Goal: Task Accomplishment & Management: Manage account settings

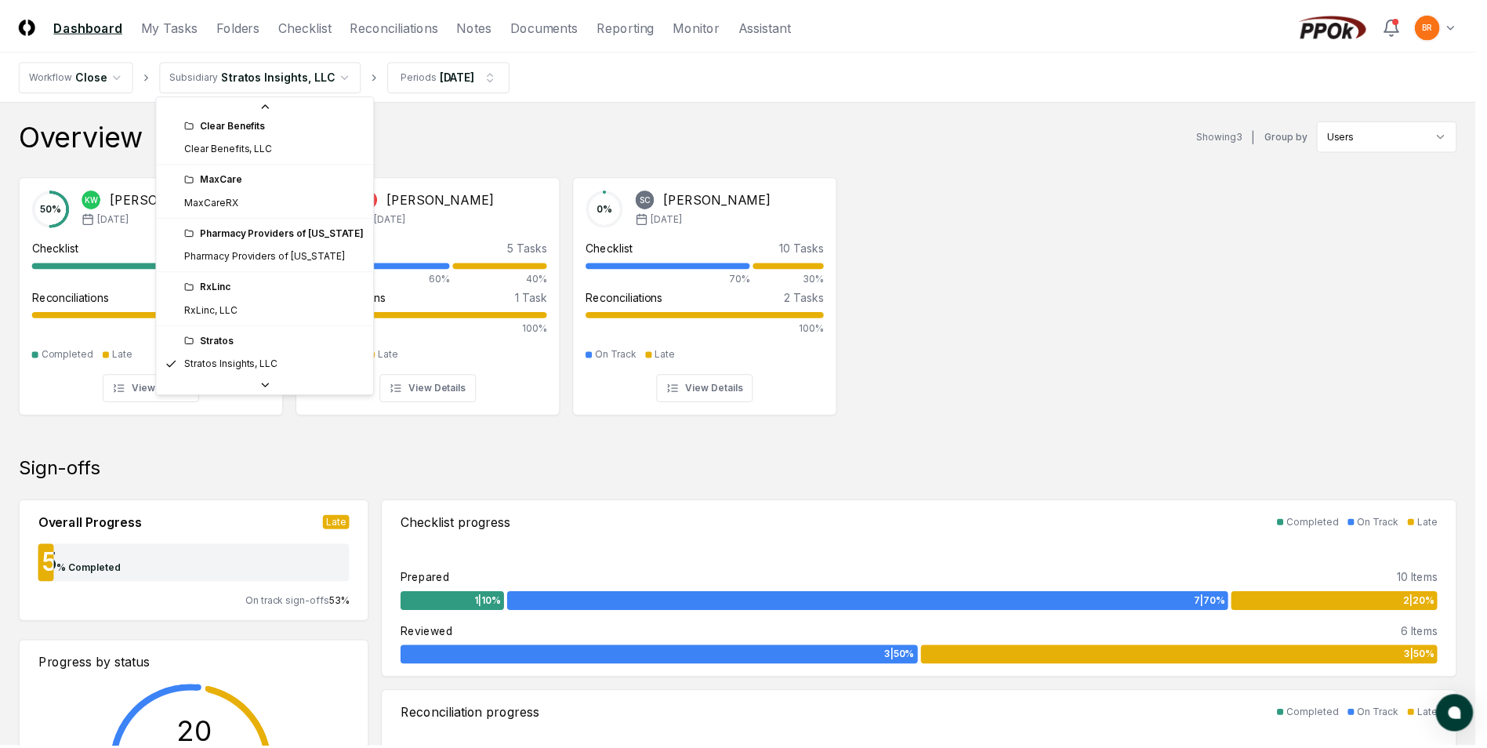
scroll to position [35, 0]
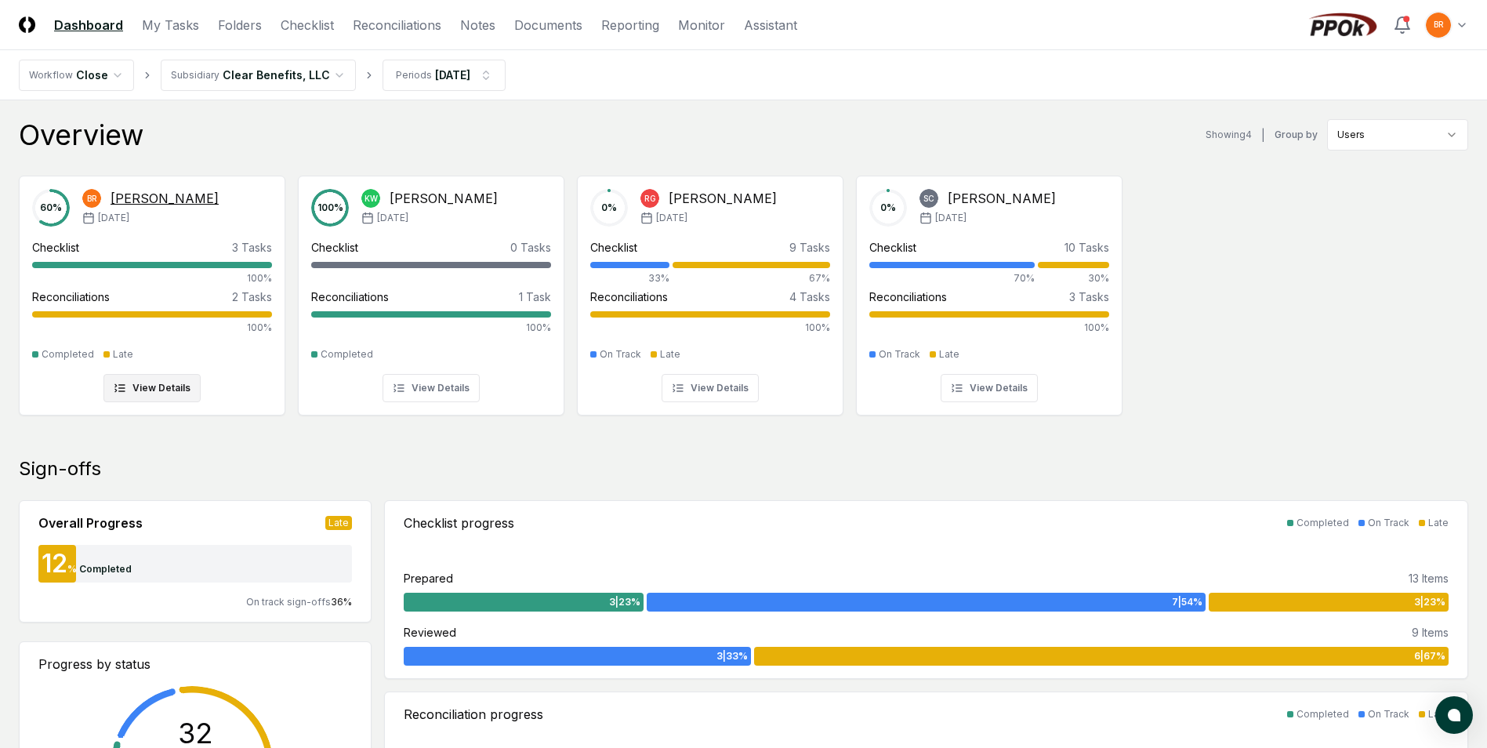
click at [198, 227] on div "60 % BR [PERSON_NAME] [DATE] Checklist 3 Tasks 100% Reconciliations 2 Tasks 100…" at bounding box center [152, 295] width 240 height 213
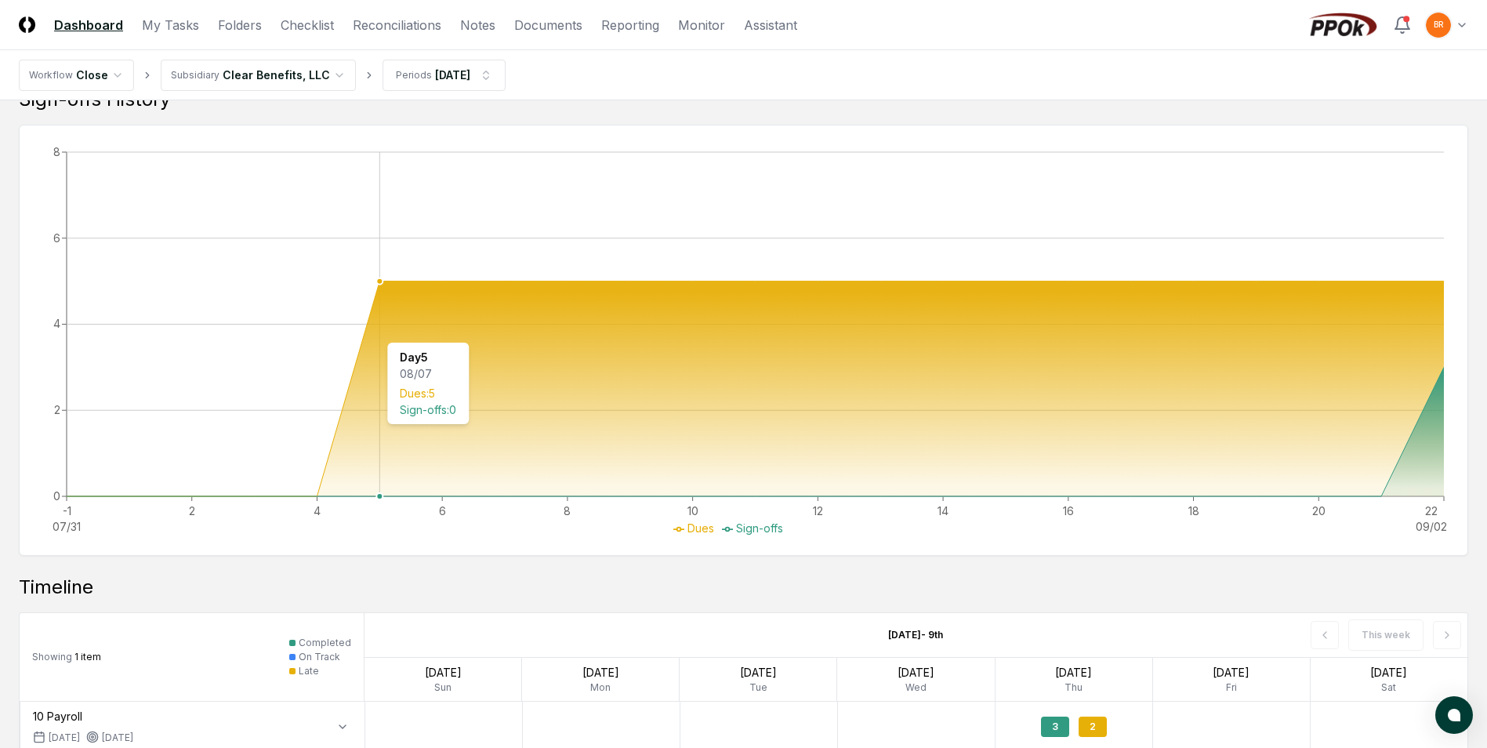
scroll to position [618, 0]
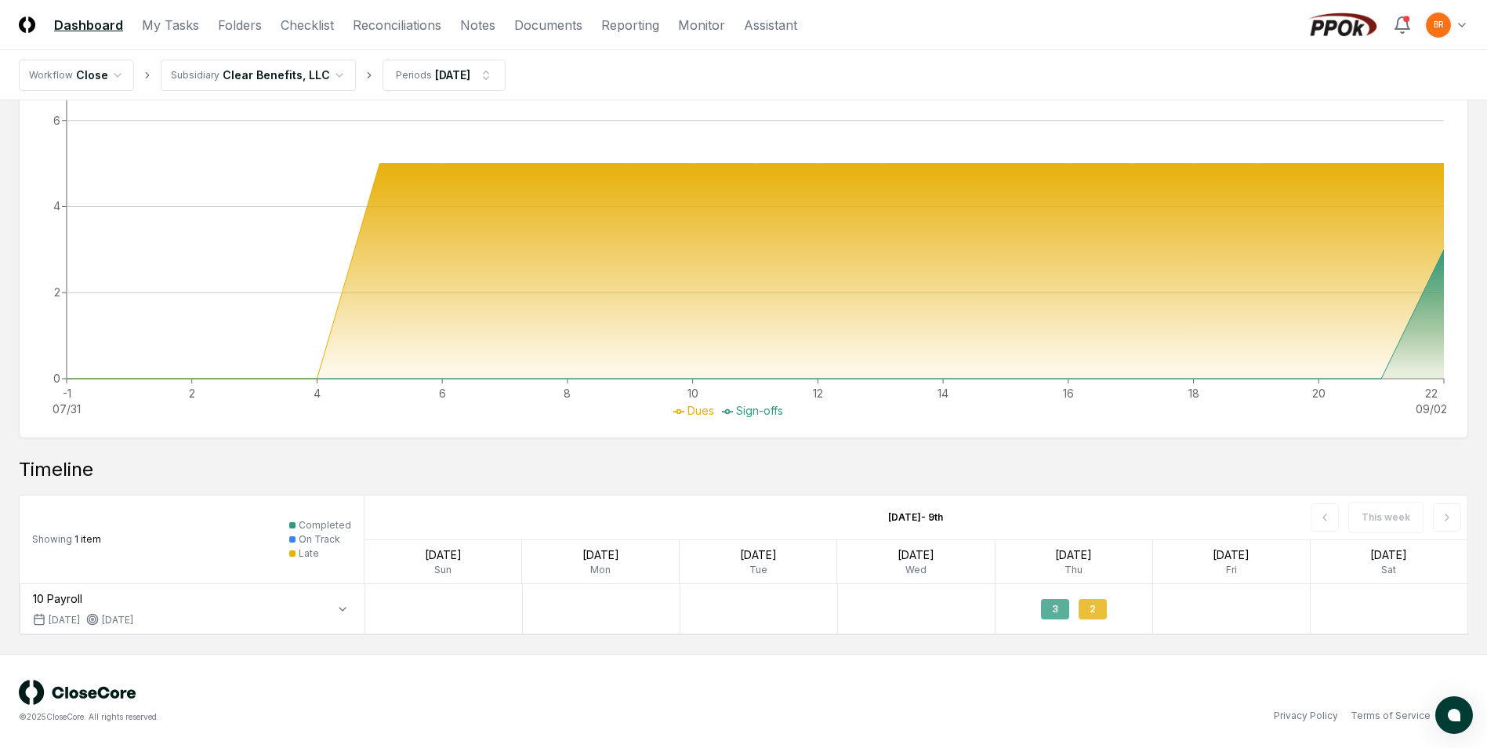
click at [1054, 616] on div "3" at bounding box center [1055, 609] width 28 height 20
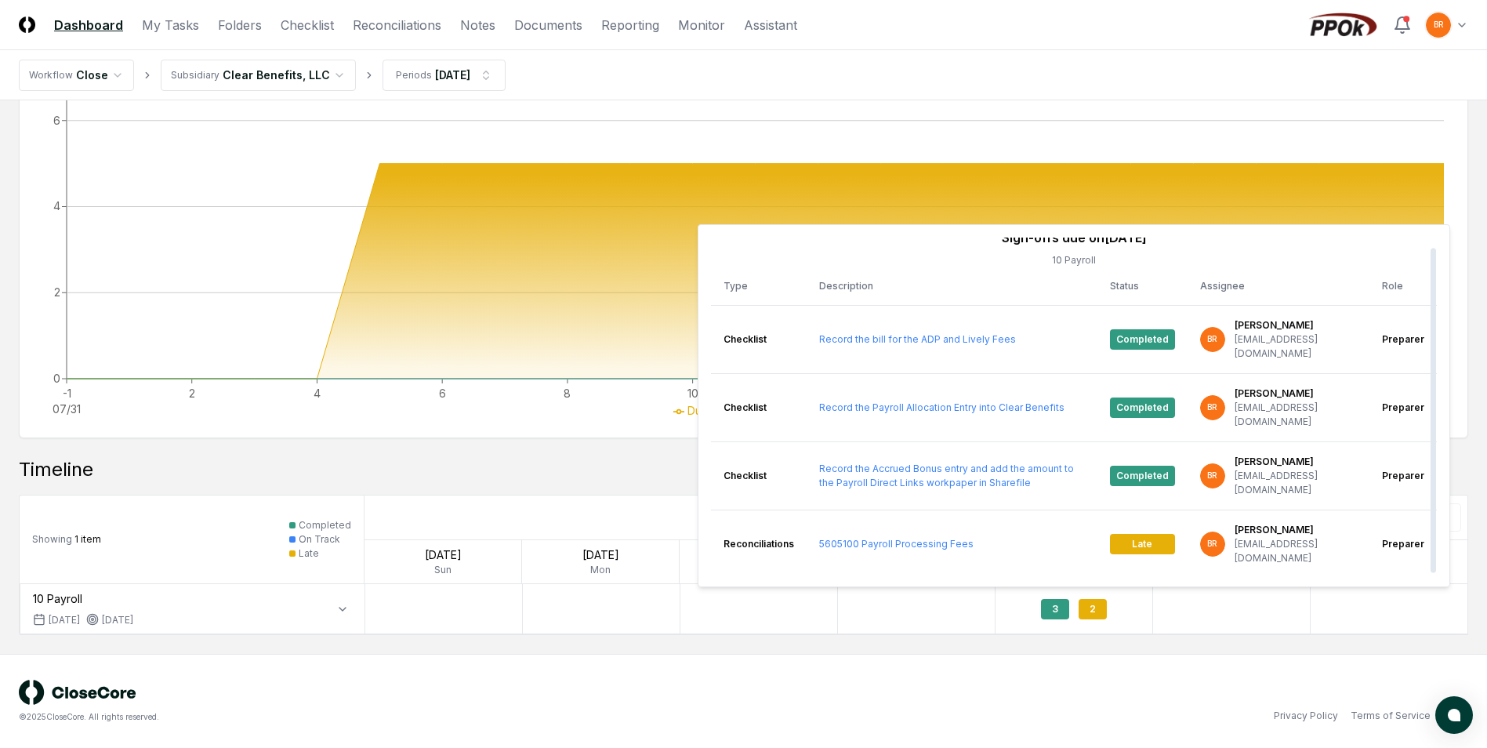
scroll to position [11, 0]
click at [984, 576] on td "5225110 Accrued Bonus" at bounding box center [952, 610] width 291 height 68
click at [915, 604] on link "5225110 Accrued Bonus" at bounding box center [873, 610] width 108 height 12
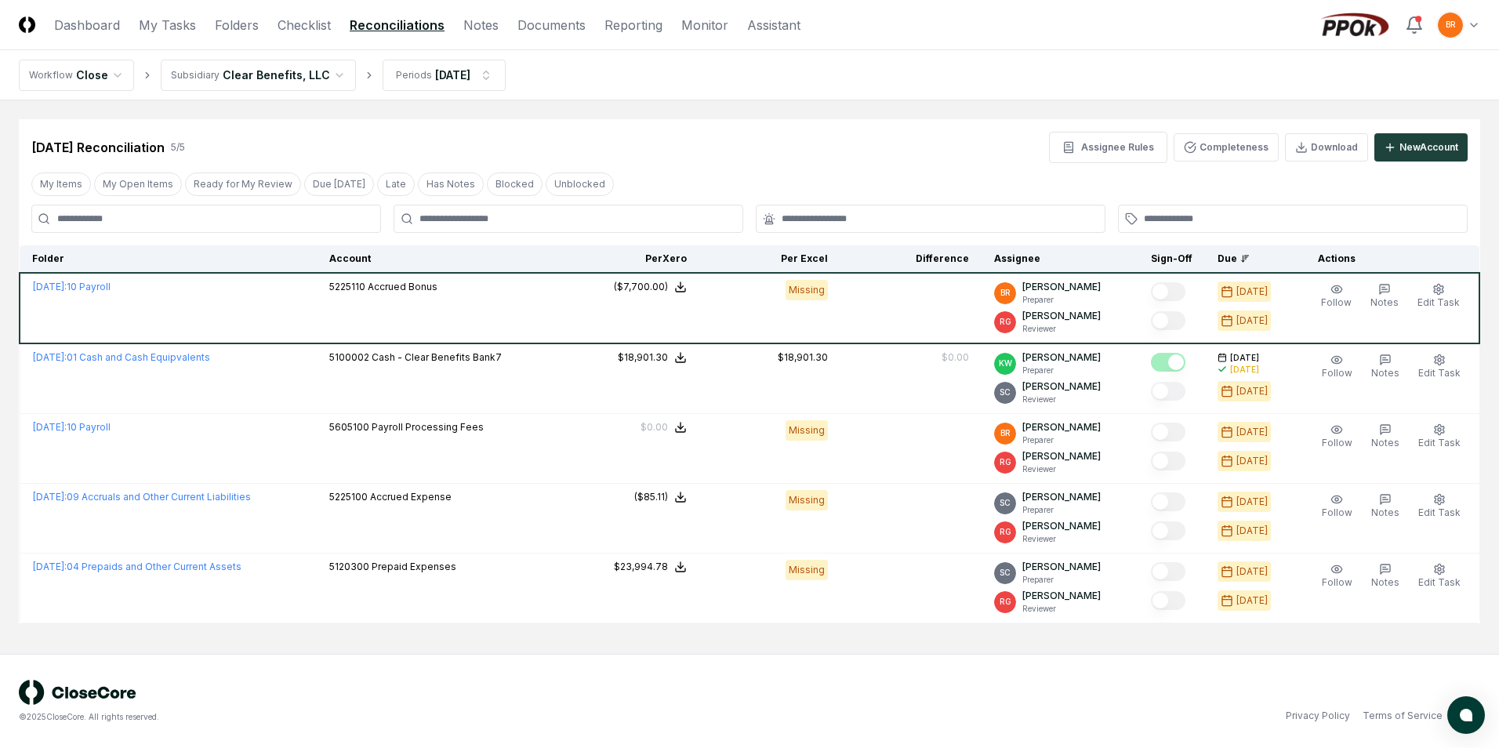
click at [307, 78] on html "CloseCore Dashboard My Tasks Folders Checklist Reconciliations Notes Documents …" at bounding box center [749, 374] width 1499 height 748
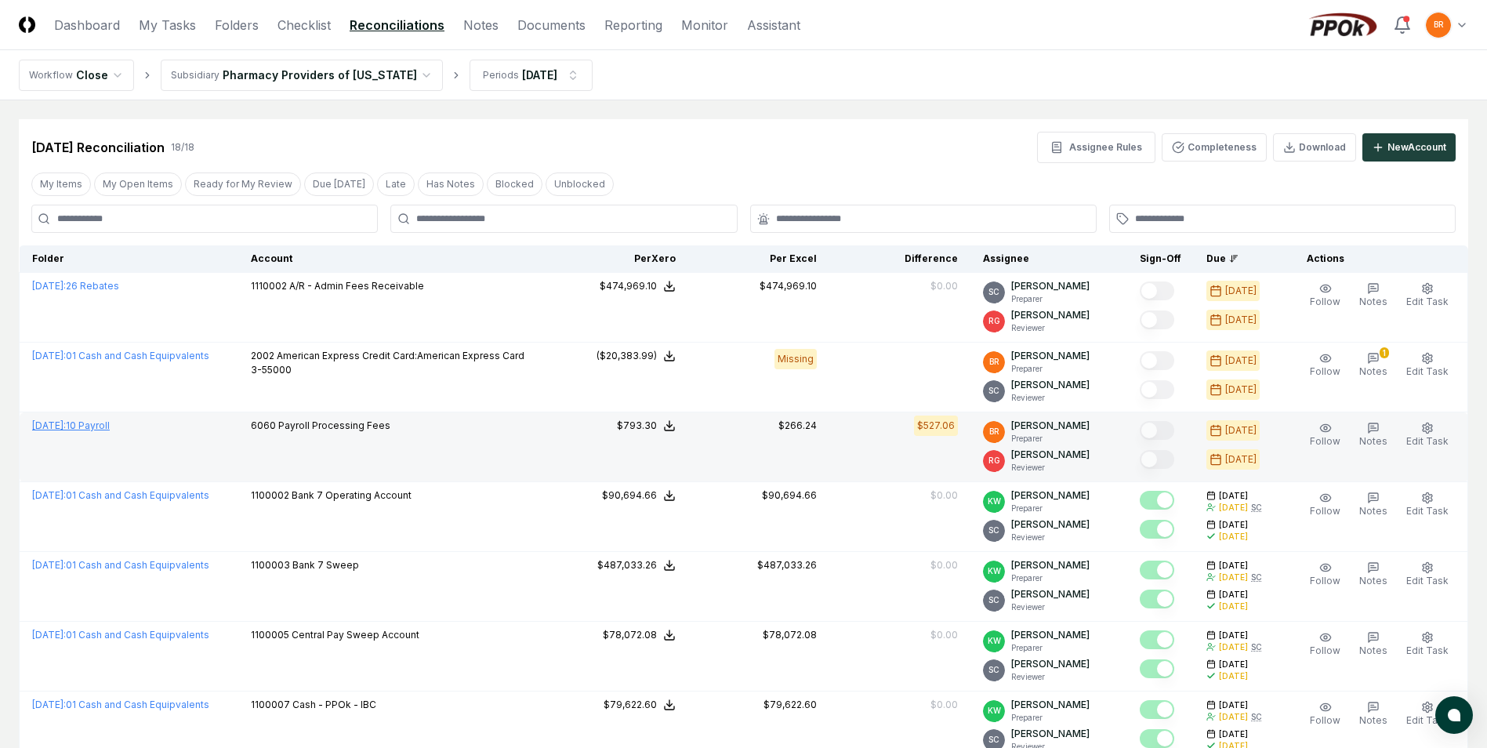
click at [107, 426] on link "[DATE] : 10 Payroll" at bounding box center [71, 425] width 78 height 12
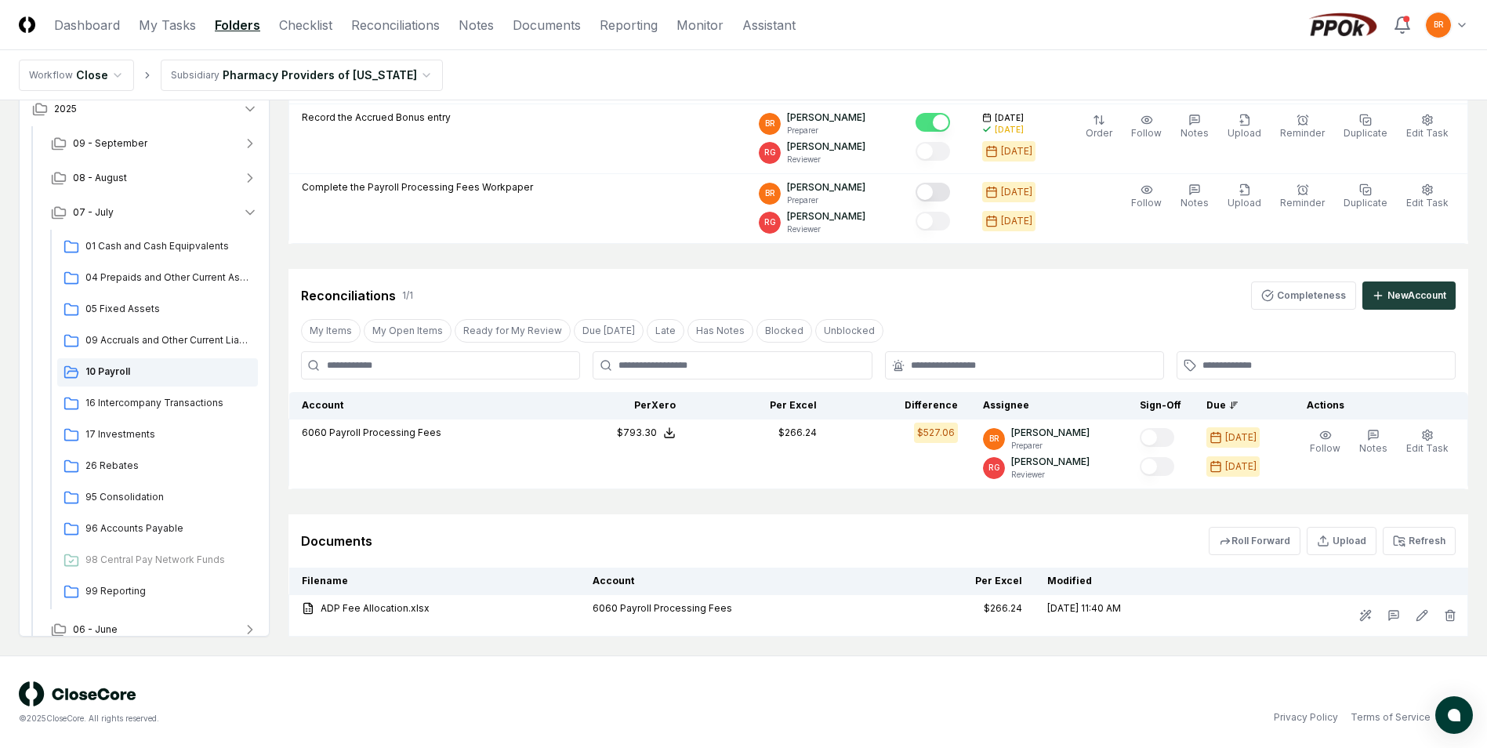
scroll to position [471, 0]
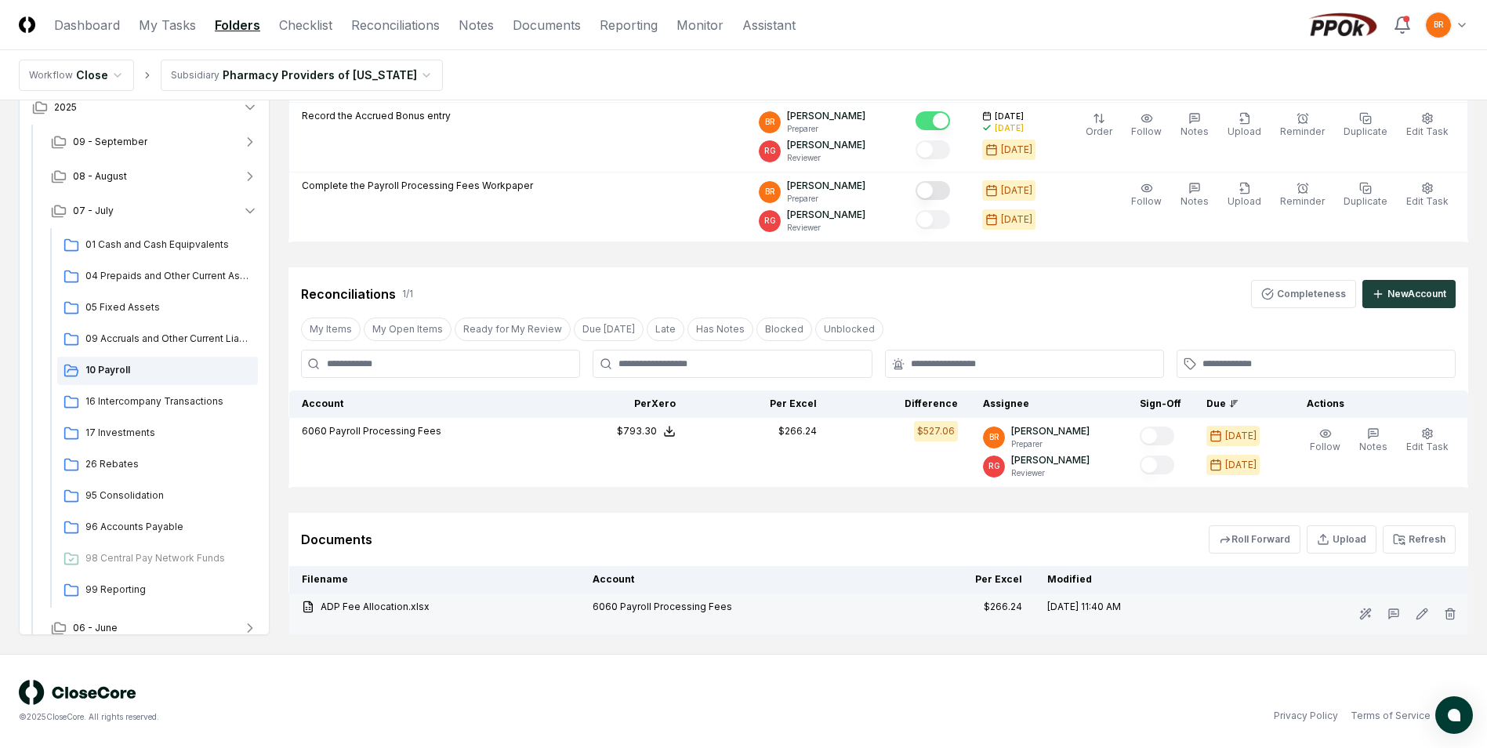
click at [309, 608] on icon at bounding box center [308, 607] width 13 height 13
click at [352, 605] on div "ADP Fee Allocation.xlsx" at bounding box center [435, 607] width 266 height 14
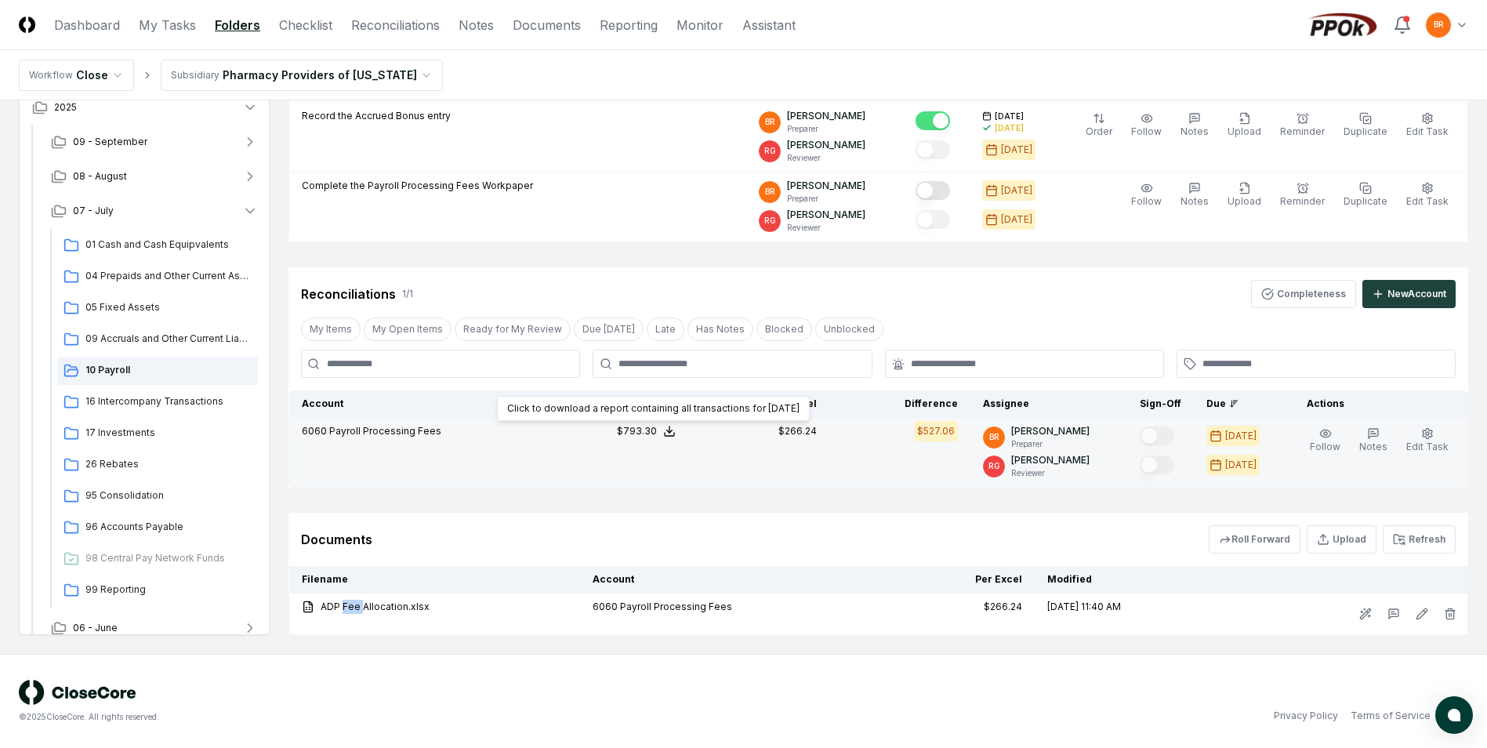
click at [674, 433] on icon at bounding box center [669, 431] width 13 height 13
click at [695, 400] on button "Download .xlsx" at bounding box center [668, 393] width 109 height 28
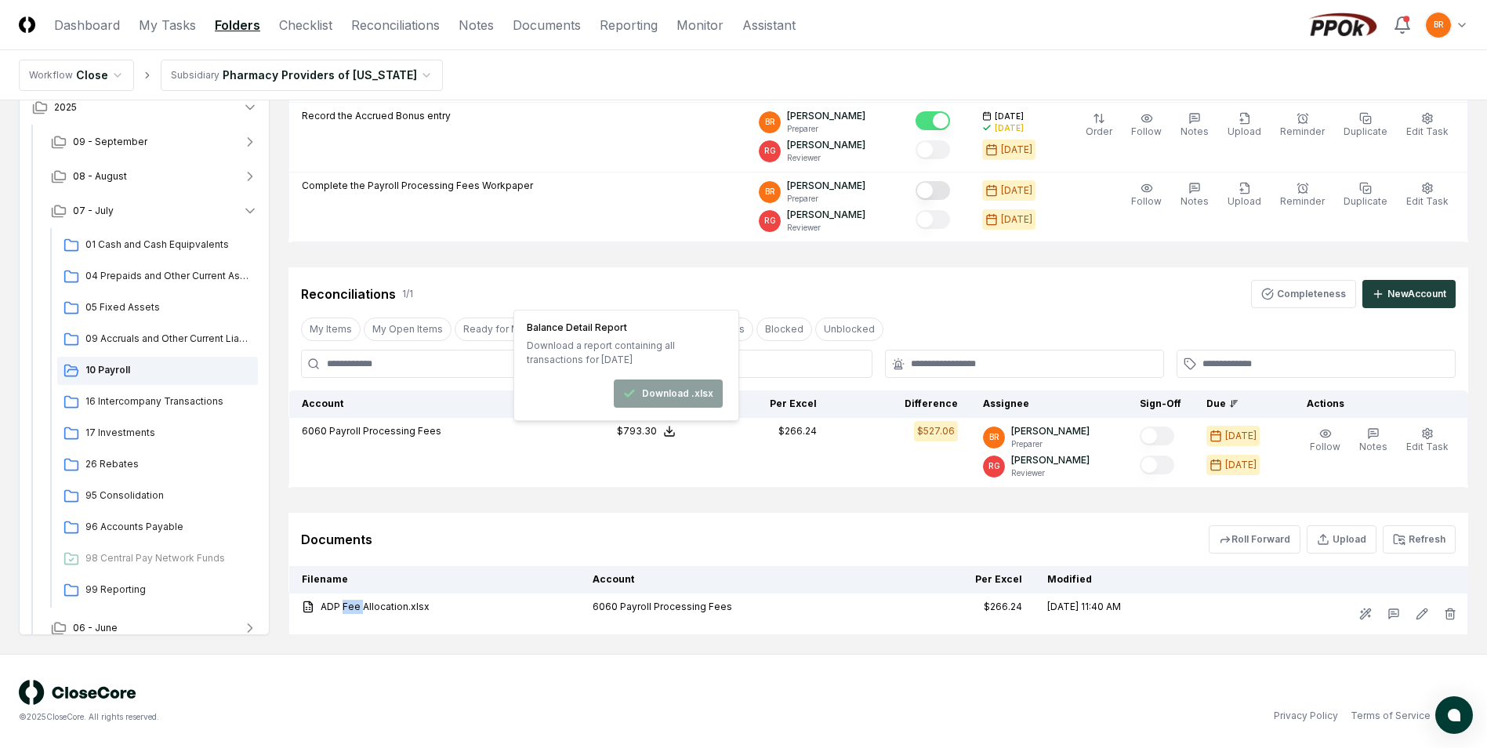
click at [394, 80] on html "CloseCore Dashboard My Tasks Folders Checklist Reconciliations Notes Documents …" at bounding box center [743, 138] width 1487 height 1219
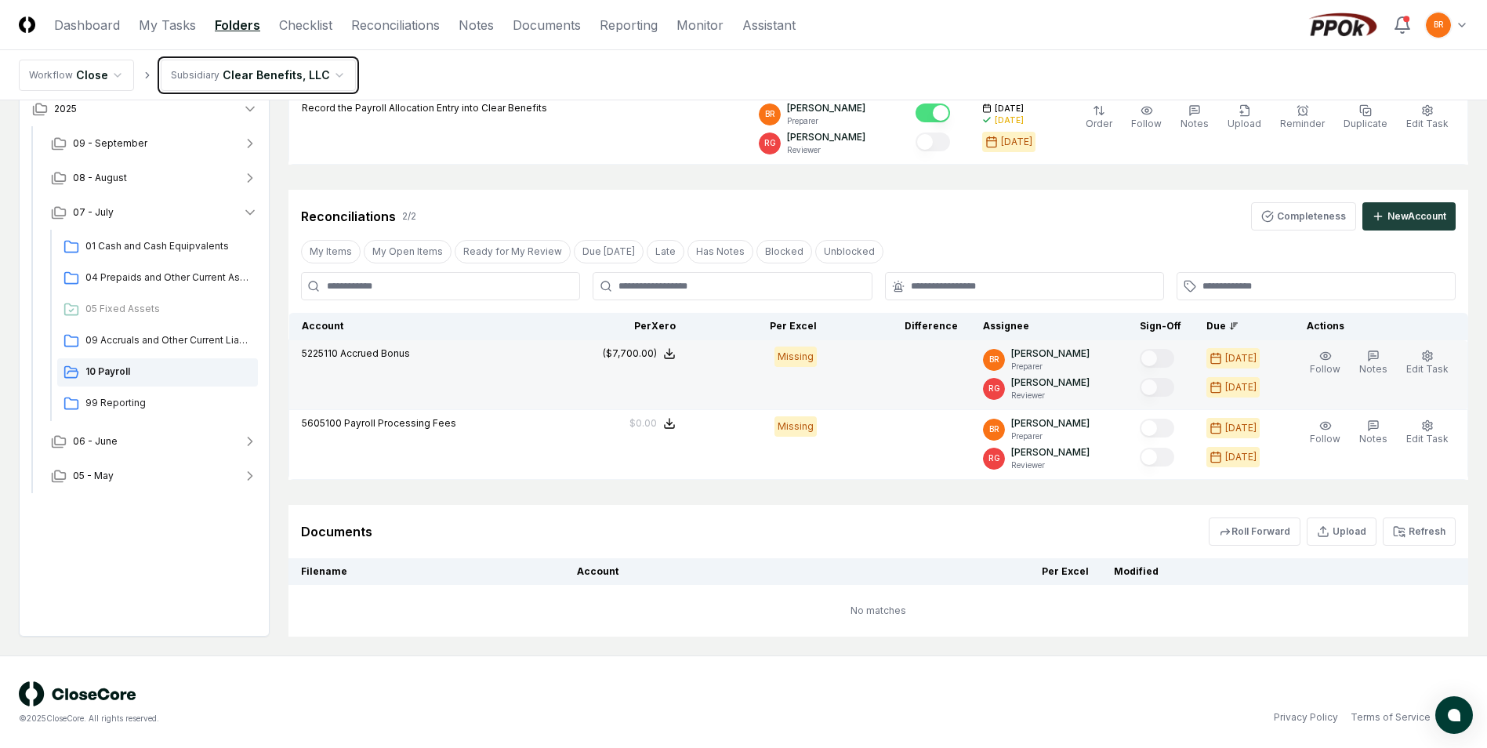
scroll to position [341, 0]
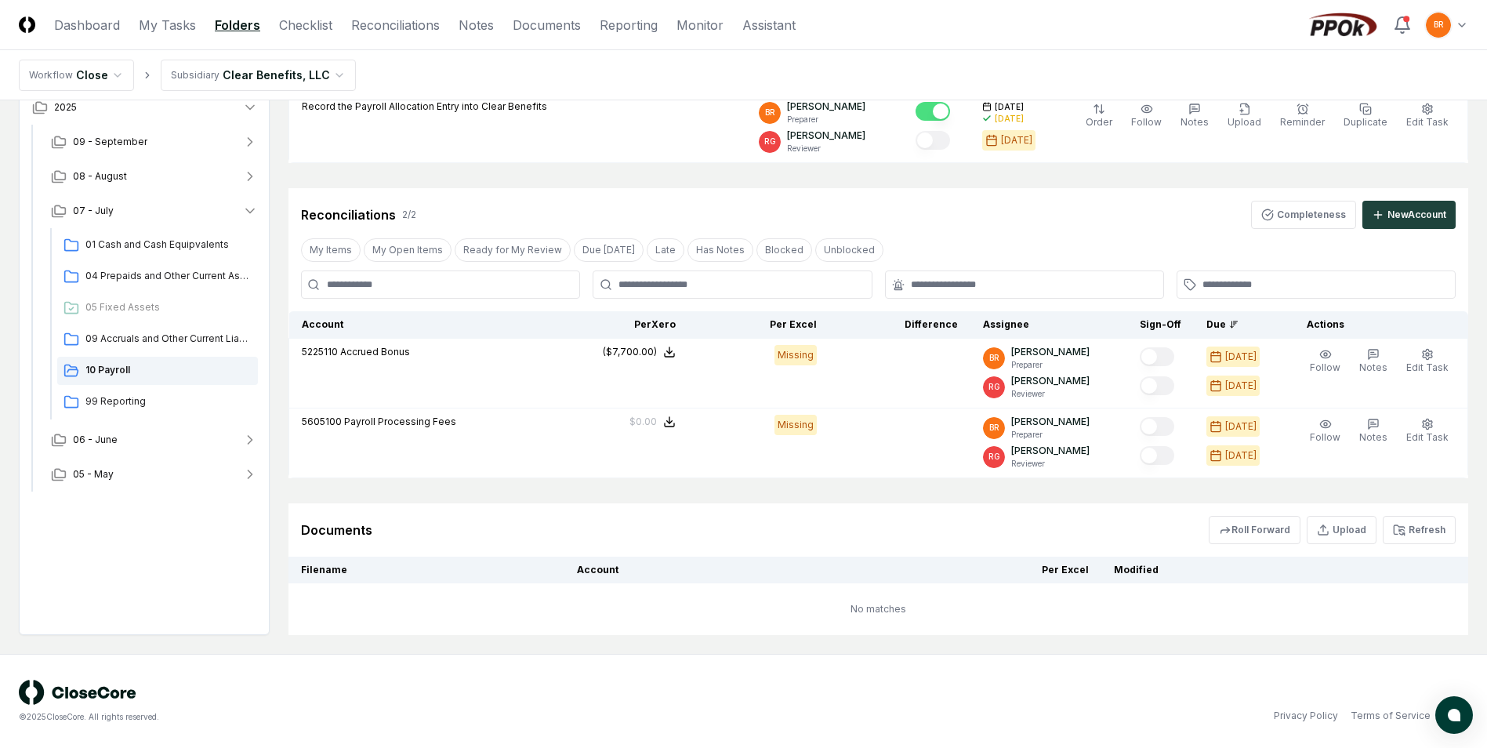
click at [322, 75] on html "CloseCore Dashboard My Tasks Folders Checklist Reconciliations Notes Documents …" at bounding box center [743, 203] width 1487 height 1089
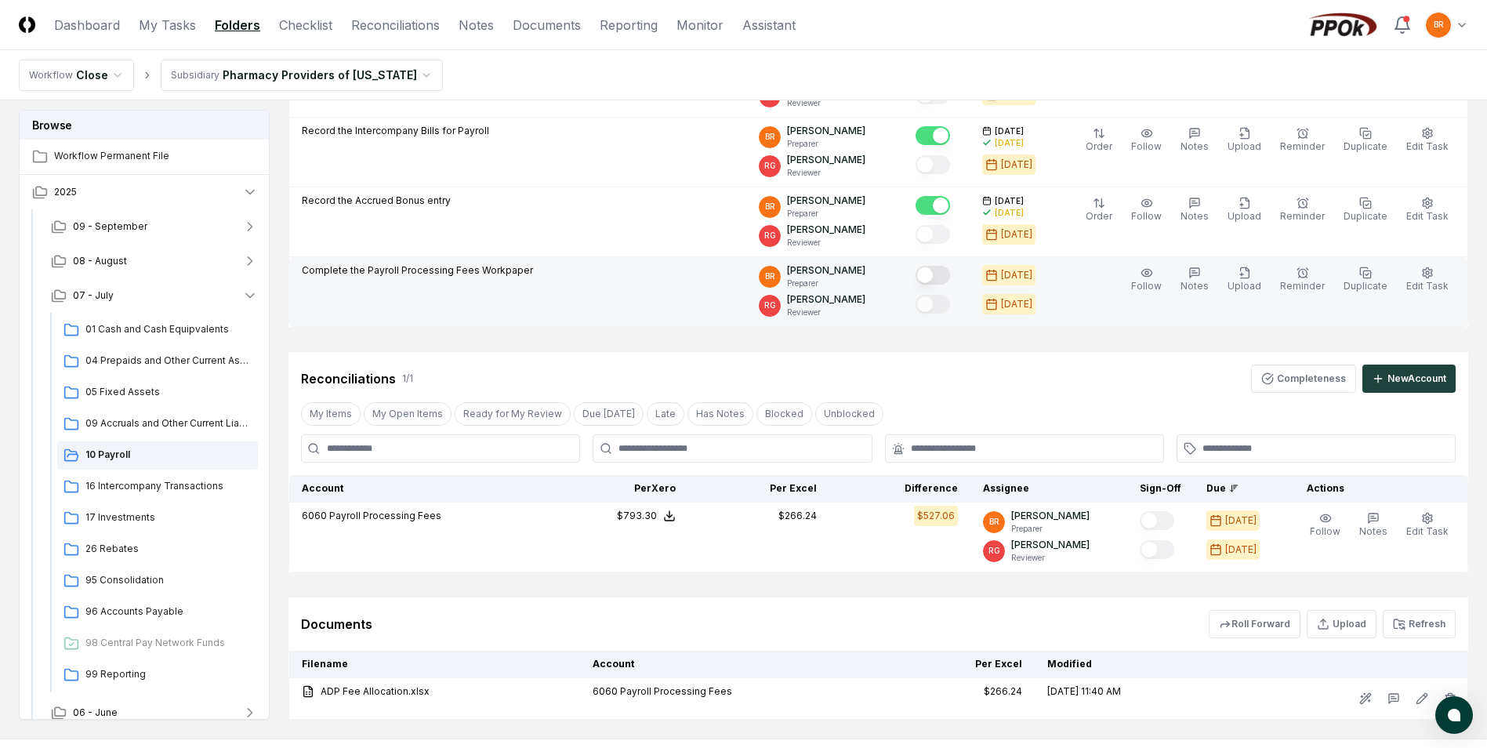
scroll to position [314, 0]
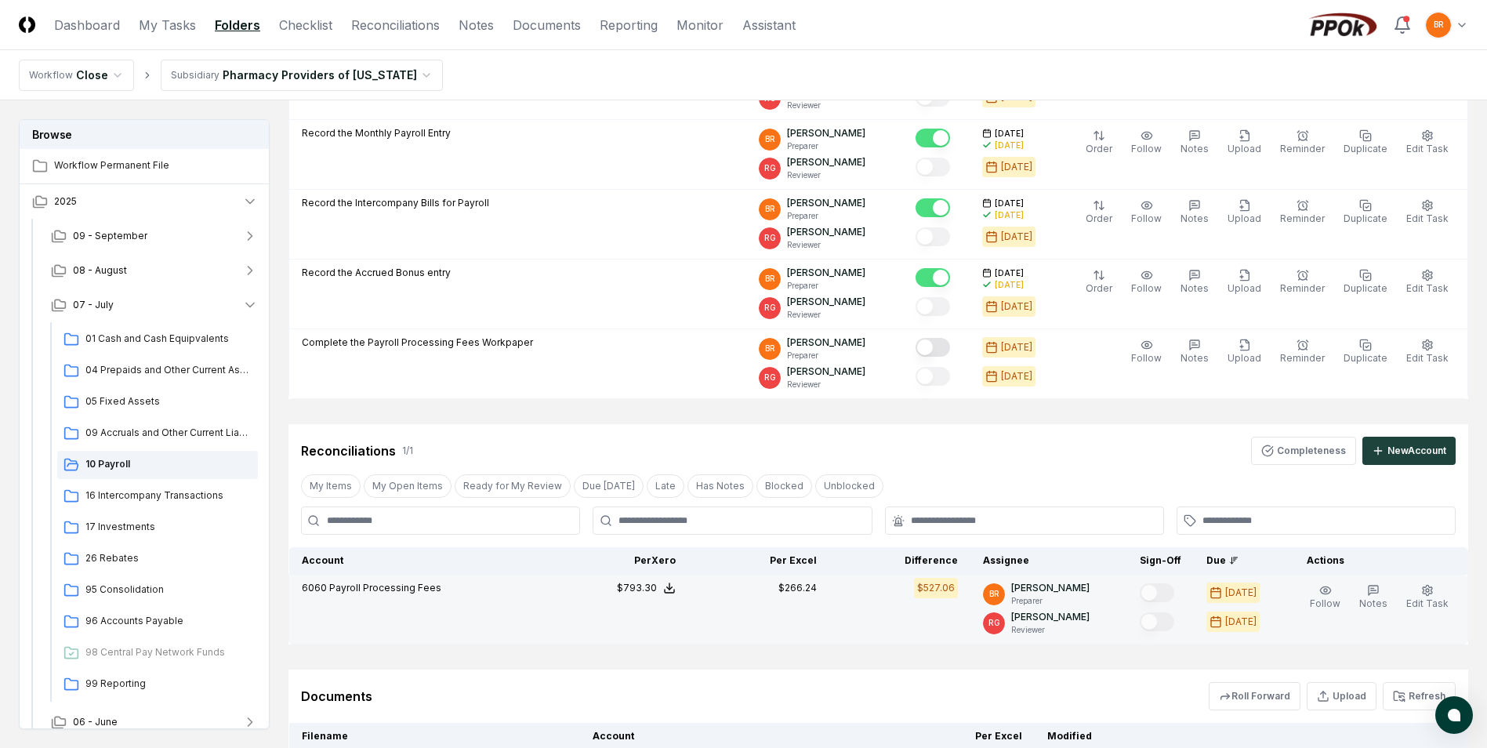
click at [811, 586] on div "$266.24" at bounding box center [798, 588] width 38 height 14
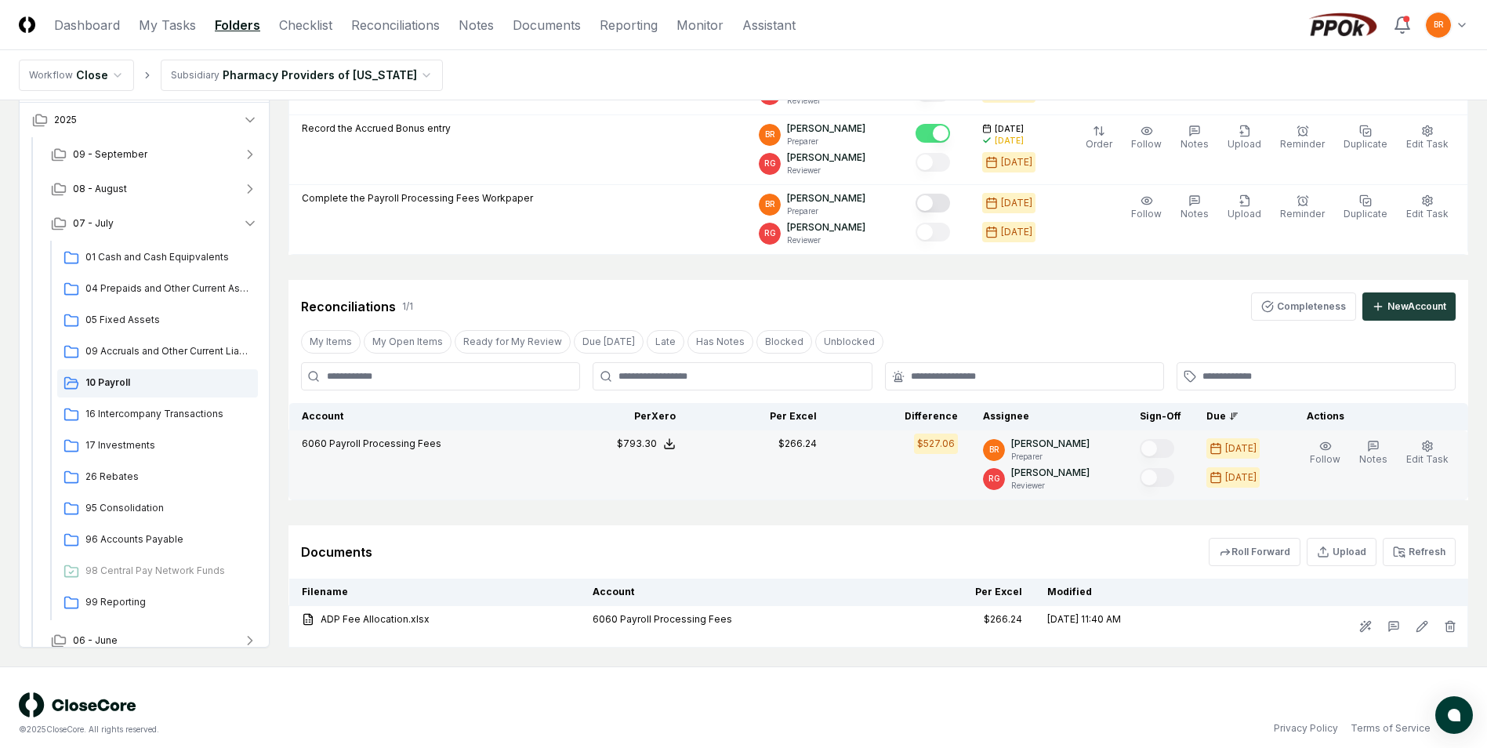
scroll to position [471, 0]
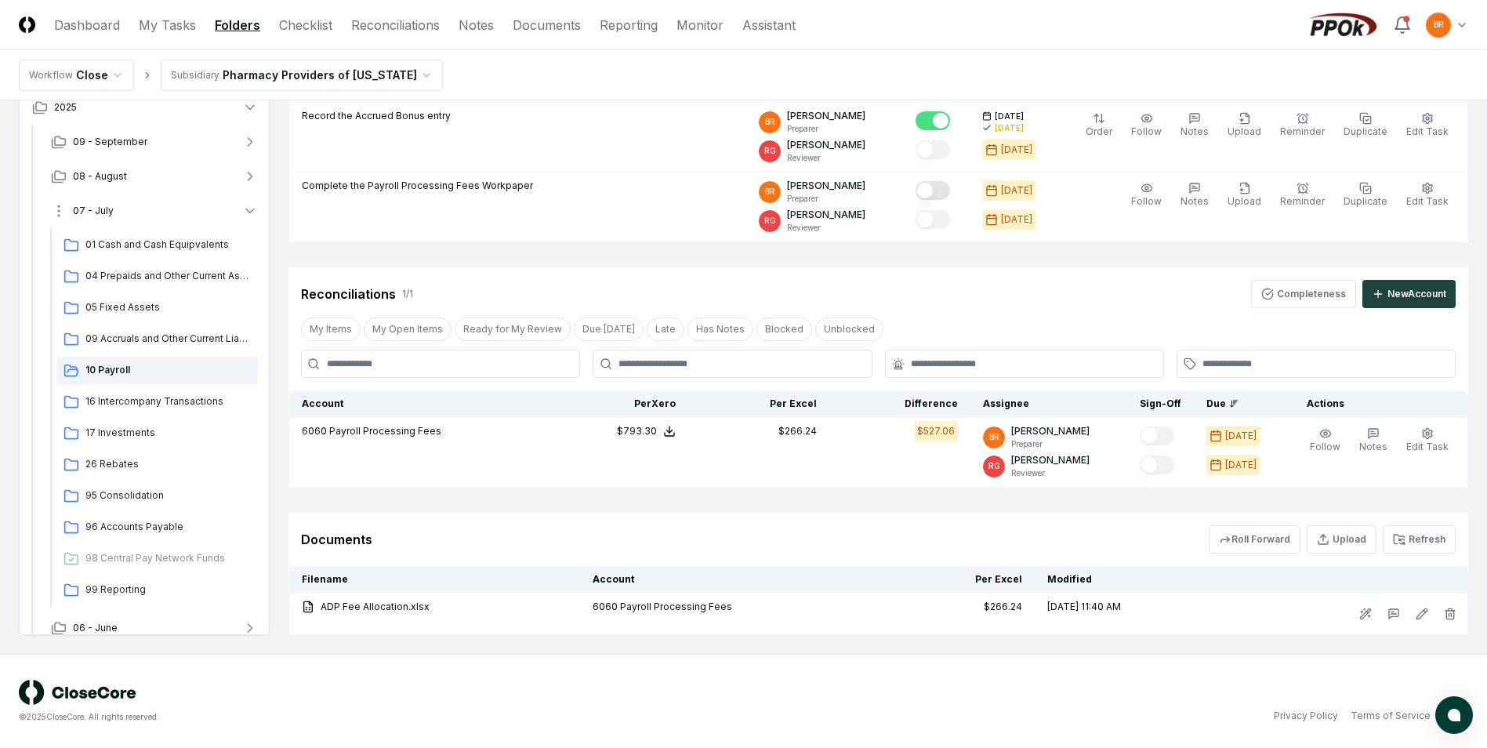
click at [248, 212] on icon "button" at bounding box center [250, 211] width 16 height 16
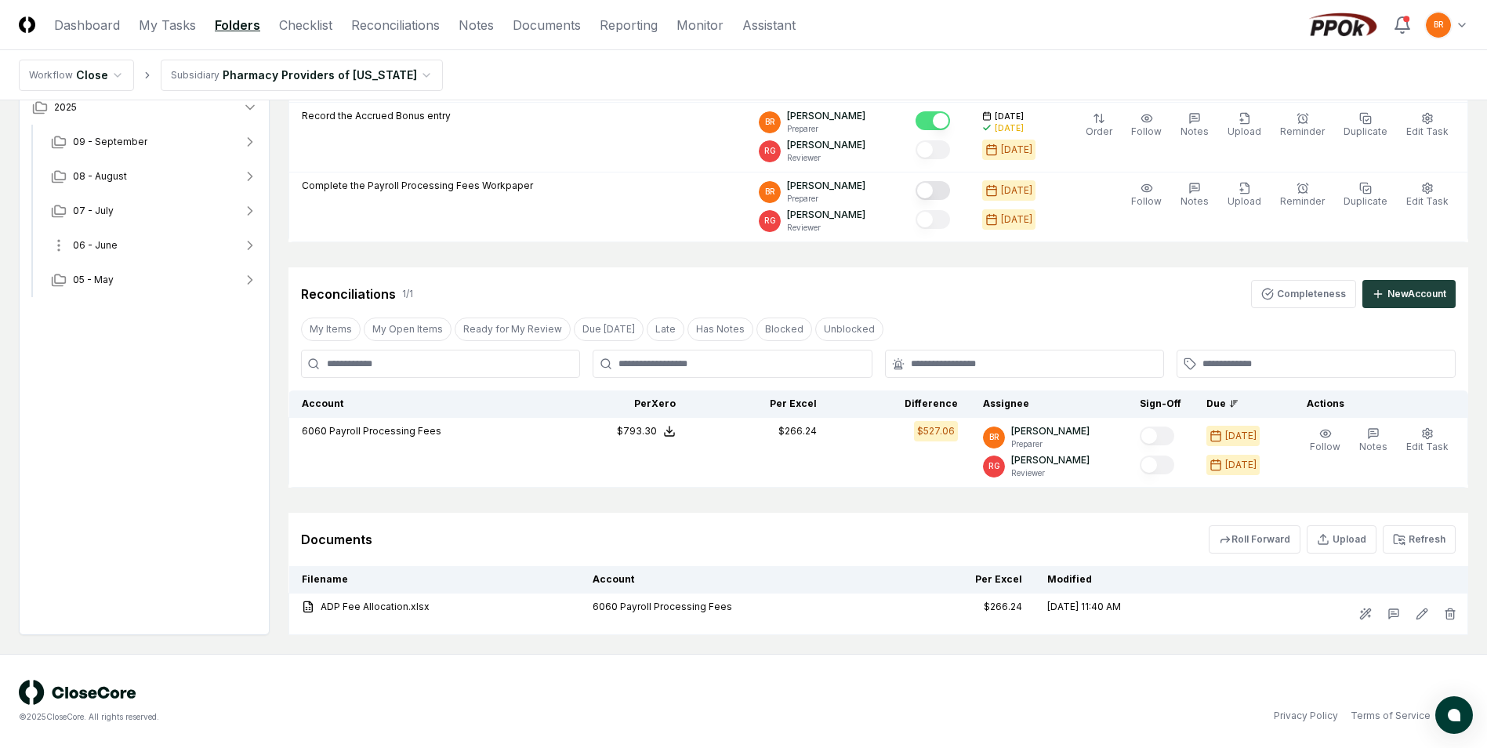
click at [252, 245] on icon "button" at bounding box center [251, 245] width 4 height 8
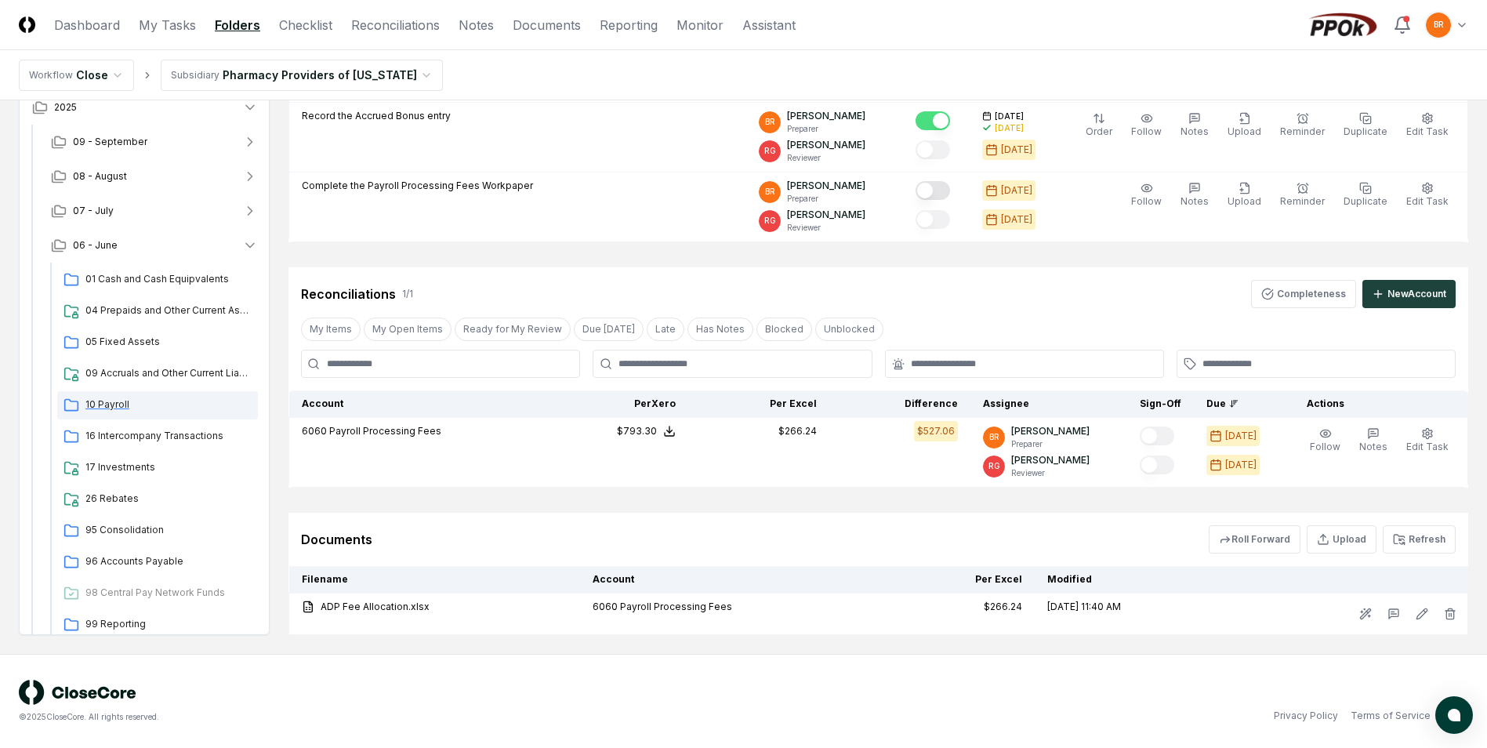
click at [118, 404] on span "10 Payroll" at bounding box center [168, 405] width 166 height 14
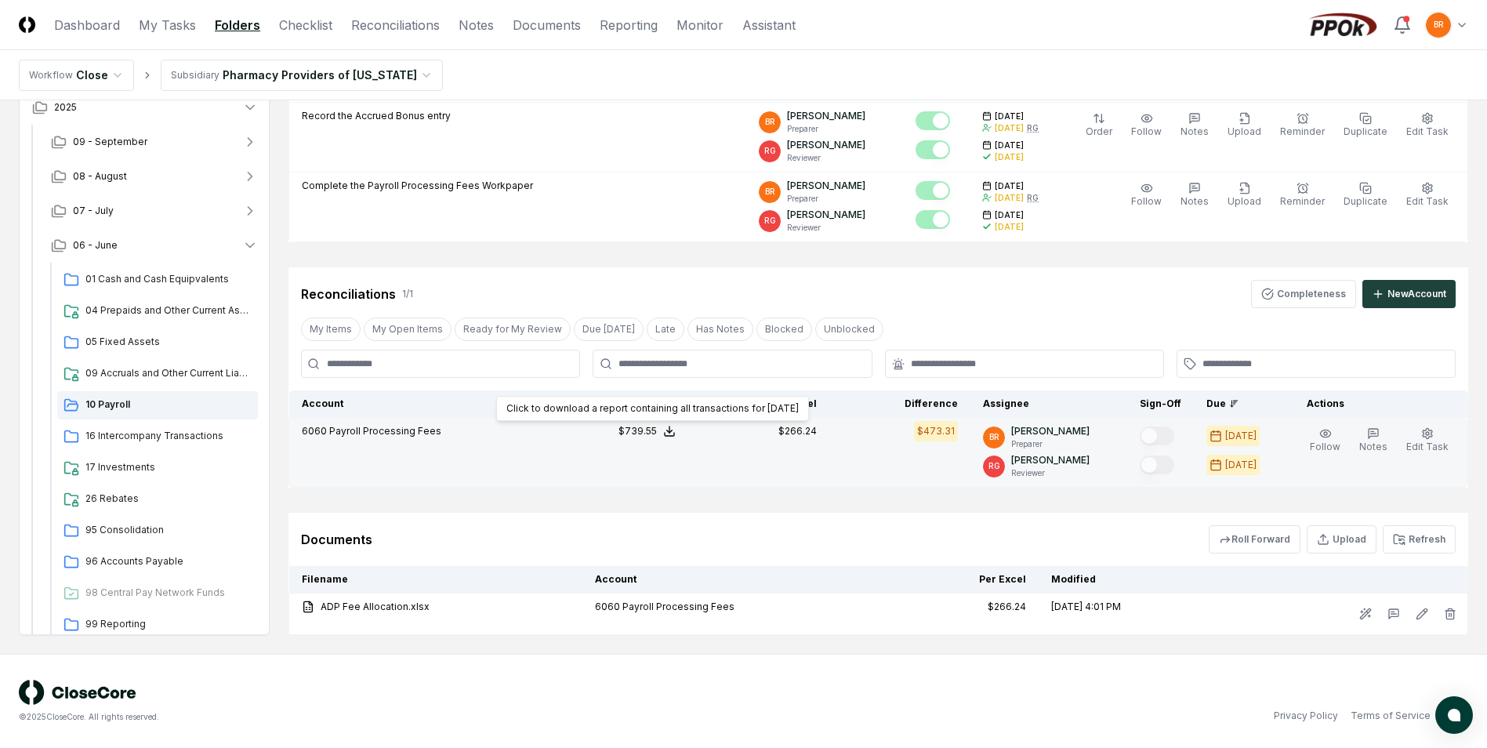
click at [673, 431] on polyline at bounding box center [669, 431] width 5 height 2
click at [676, 389] on button "Download .xlsx" at bounding box center [668, 393] width 109 height 28
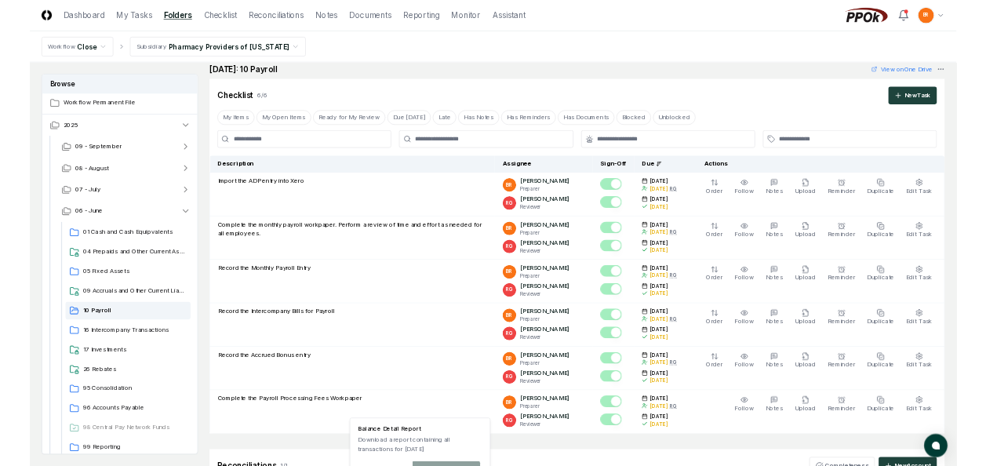
scroll to position [0, 0]
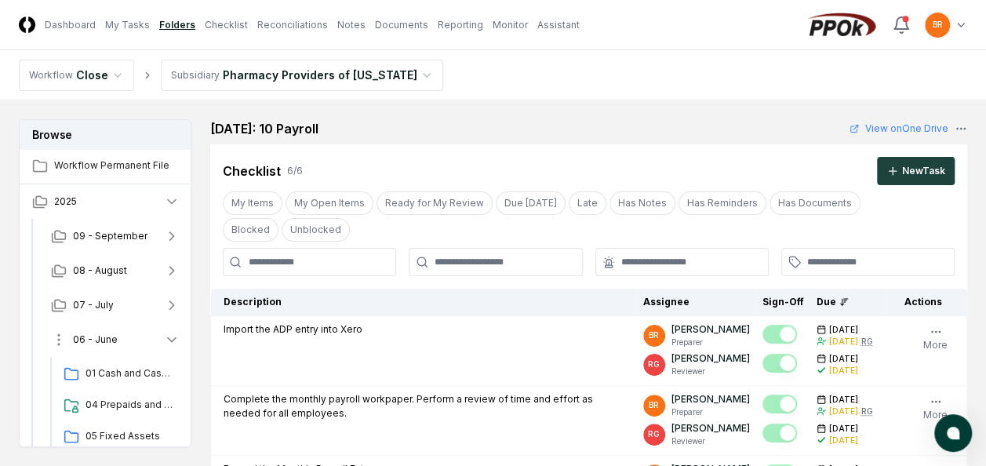
click at [174, 339] on icon "button" at bounding box center [172, 340] width 8 height 4
click at [171, 307] on icon "button" at bounding box center [172, 305] width 4 height 8
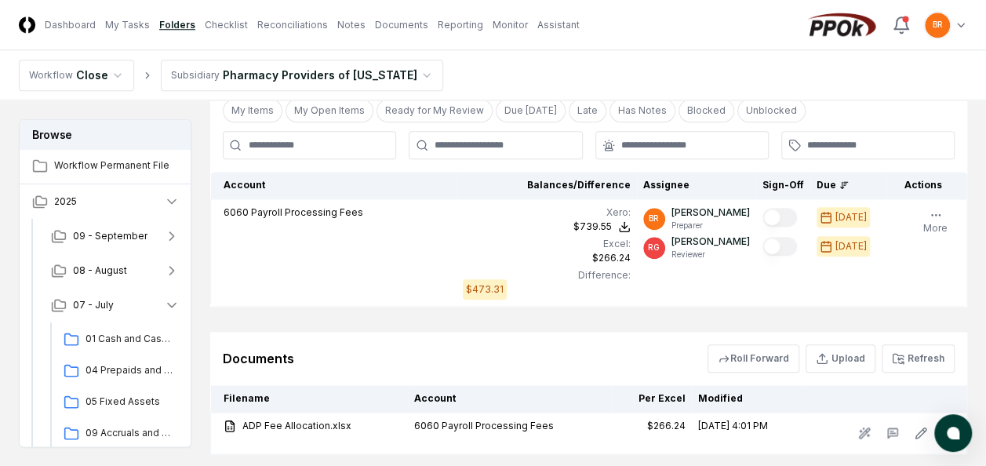
scroll to position [708, 0]
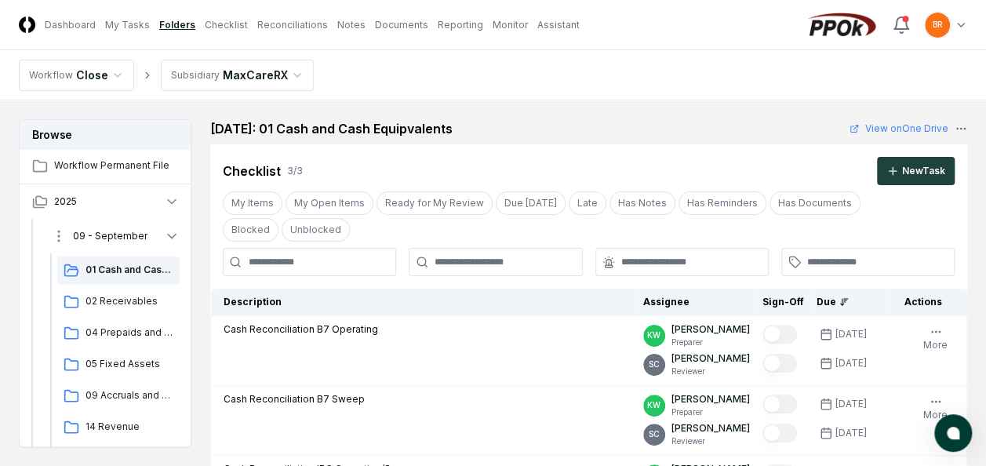
click at [174, 233] on icon "button" at bounding box center [172, 236] width 16 height 16
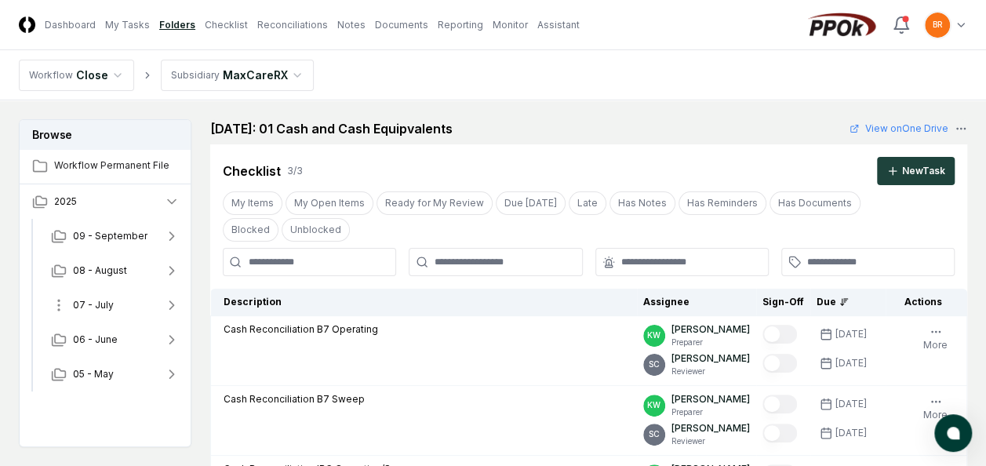
click at [172, 304] on icon "button" at bounding box center [172, 305] width 4 height 8
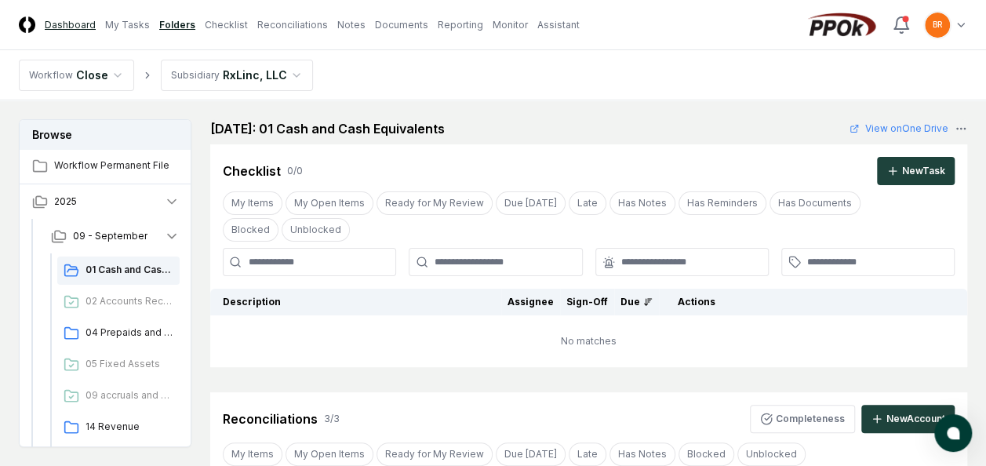
click at [80, 26] on link "Dashboard" at bounding box center [70, 25] width 51 height 14
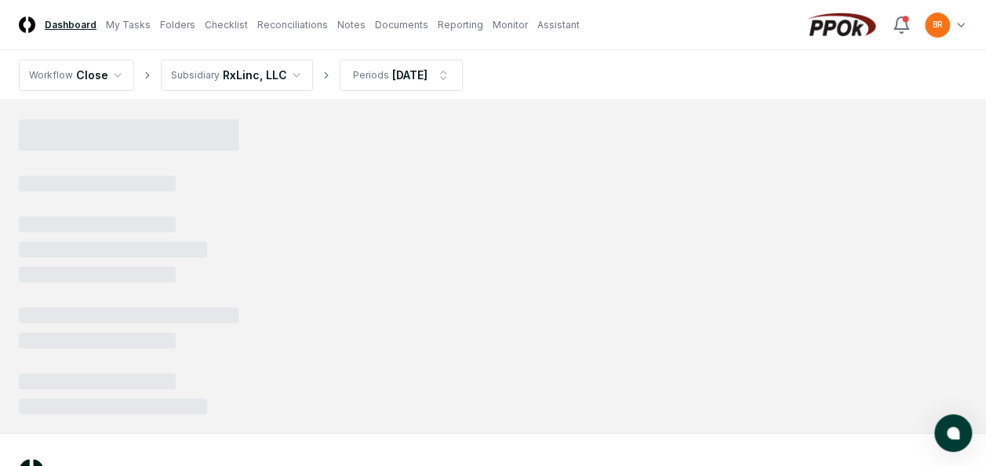
click at [80, 26] on link "Dashboard" at bounding box center [71, 25] width 52 height 14
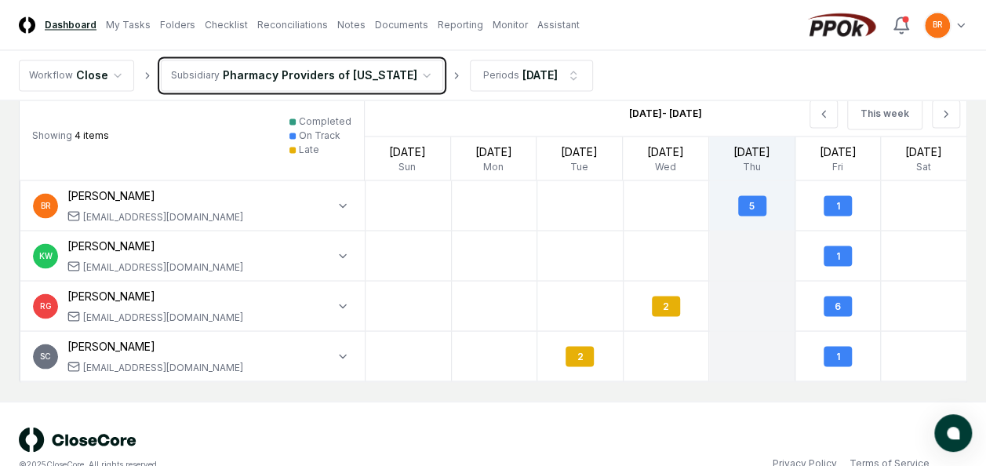
scroll to position [1326, 0]
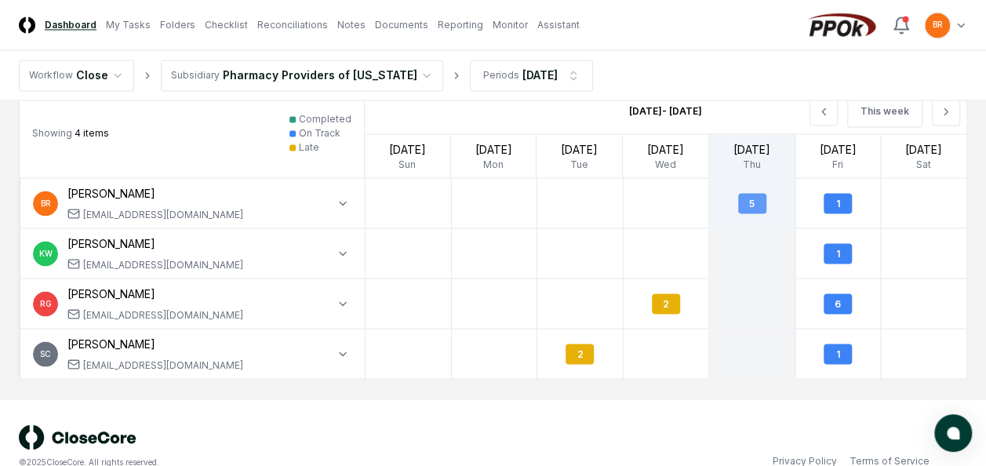
click at [749, 203] on div "5" at bounding box center [752, 203] width 28 height 20
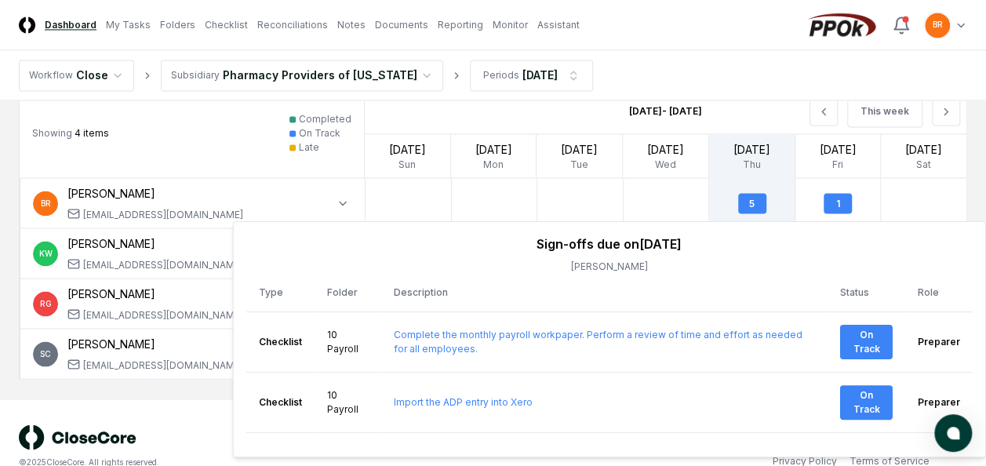
scroll to position [1348, 0]
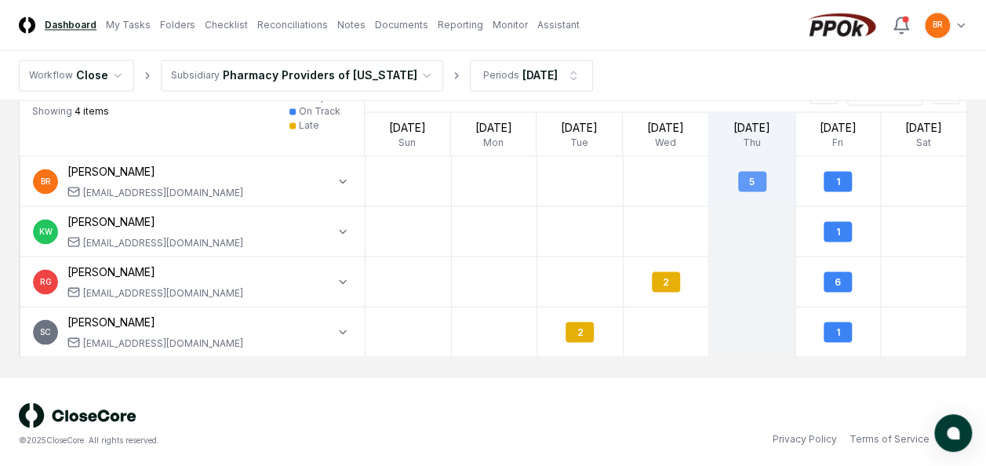
click at [749, 174] on div "5" at bounding box center [752, 181] width 28 height 20
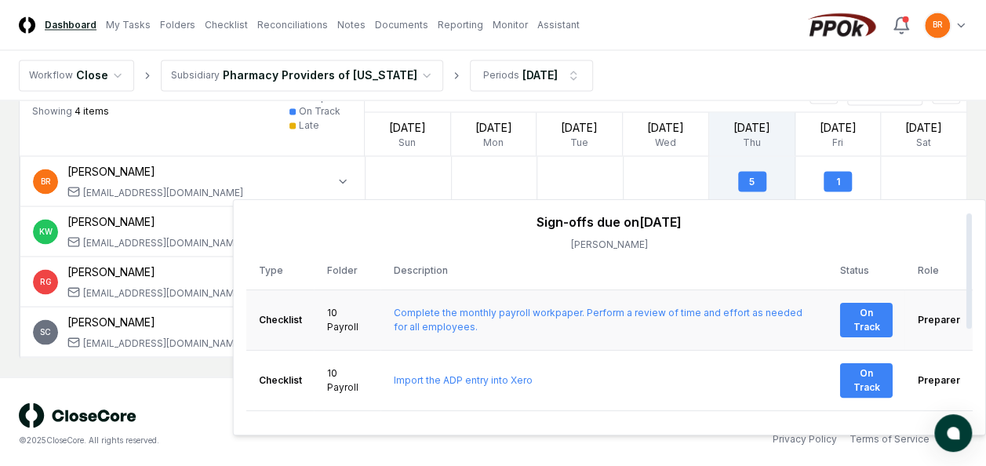
click at [614, 346] on td "Complete the monthly payroll workpaper. Perform a review of time and effort as …" at bounding box center [604, 319] width 446 height 60
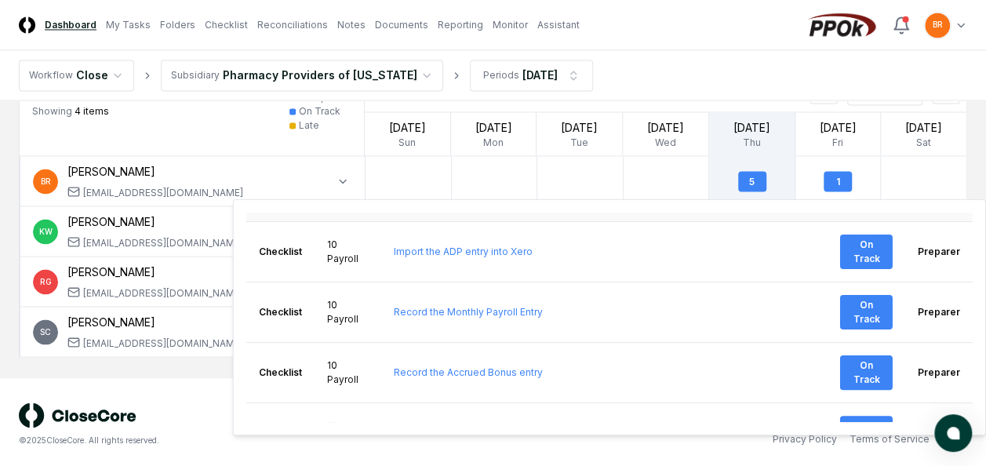
scroll to position [133, 0]
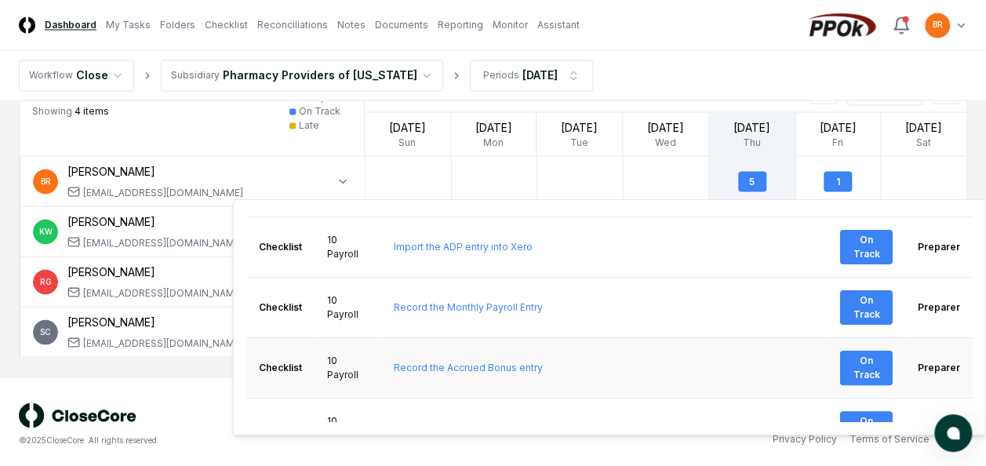
click at [632, 337] on td "Record the Accrued Bonus entry" at bounding box center [604, 367] width 446 height 60
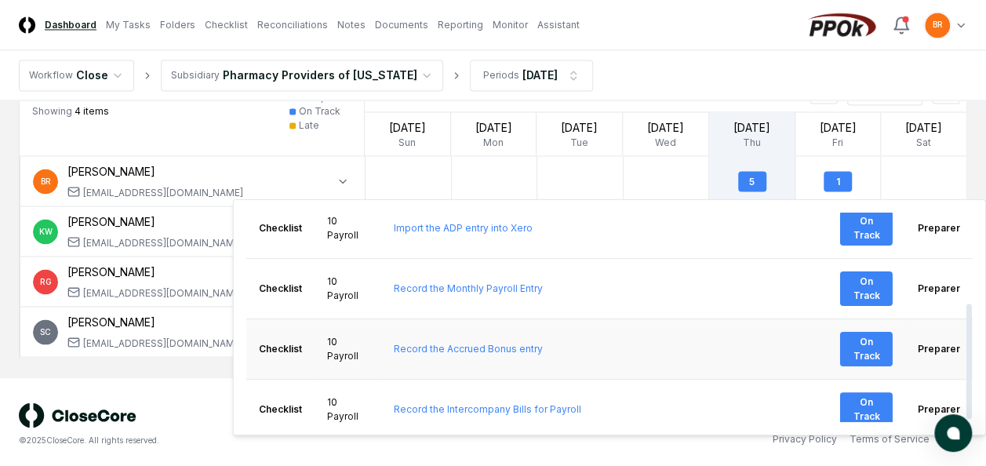
scroll to position [168, 0]
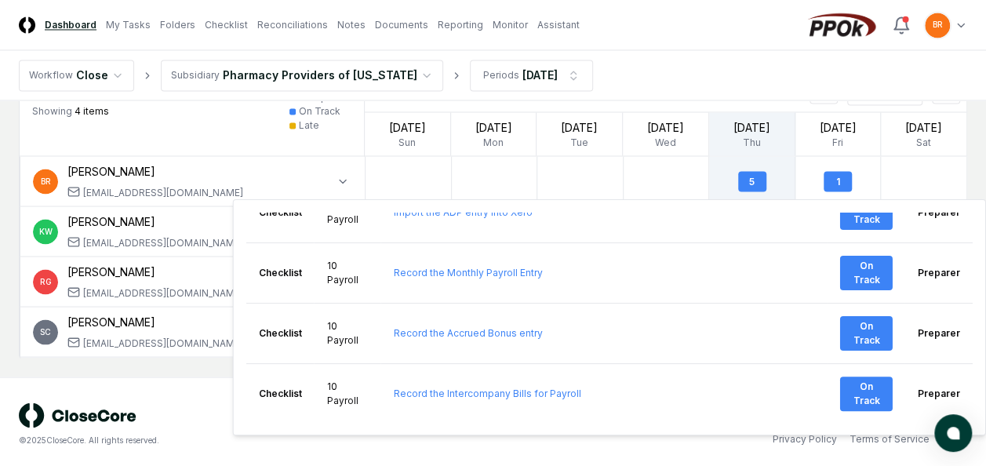
click at [653, 78] on nav "Workflow Close Subsidiary Pharmacy Providers of [US_STATE] Periods [DATE]" at bounding box center [493, 75] width 986 height 50
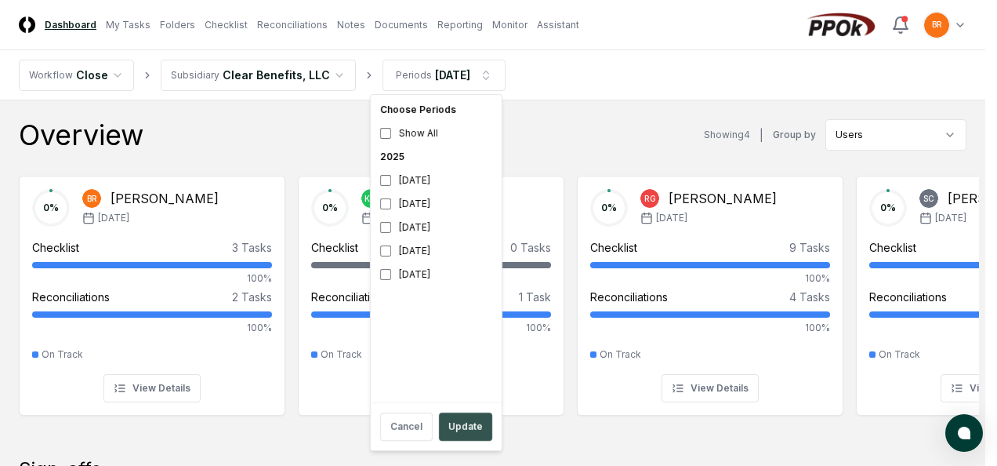
click at [463, 423] on button "Update" at bounding box center [465, 426] width 53 height 28
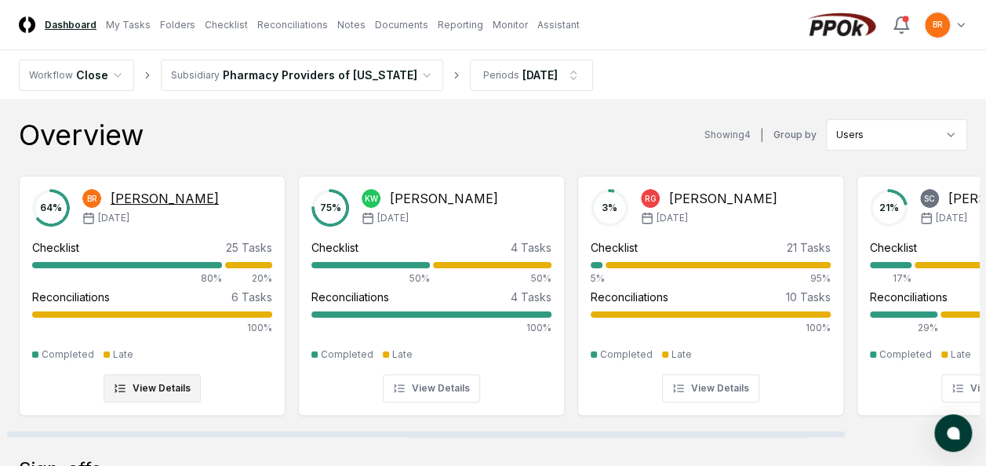
click at [249, 263] on div at bounding box center [248, 265] width 47 height 6
click at [160, 392] on button "View Details" at bounding box center [151, 388] width 97 height 28
click at [154, 257] on div "Checklist 25 Tasks 80% 20%" at bounding box center [152, 262] width 240 height 46
click at [165, 199] on div "[PERSON_NAME]" at bounding box center [165, 198] width 108 height 19
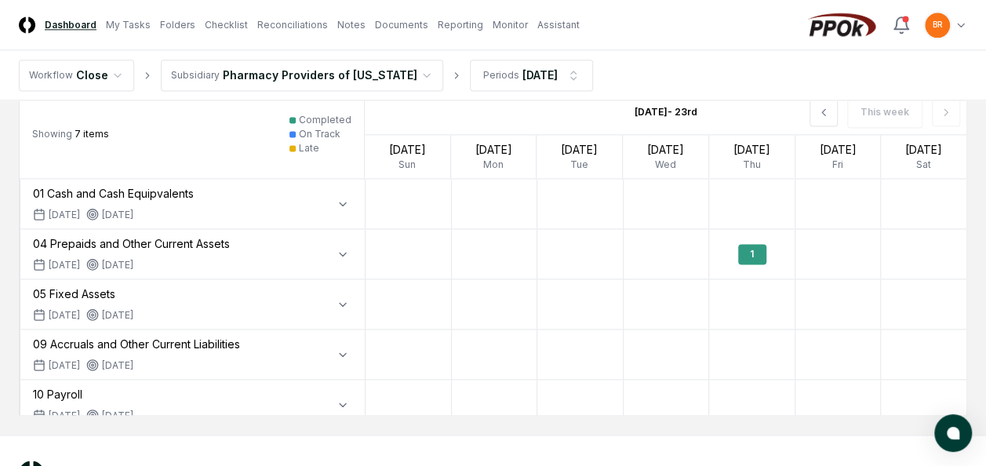
scroll to position [1084, 0]
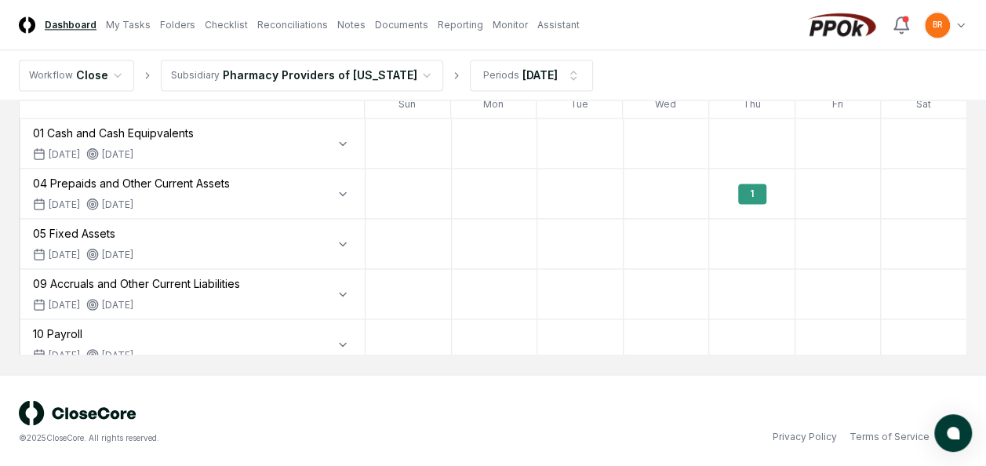
click at [522, 319] on div at bounding box center [495, 343] width 86 height 49
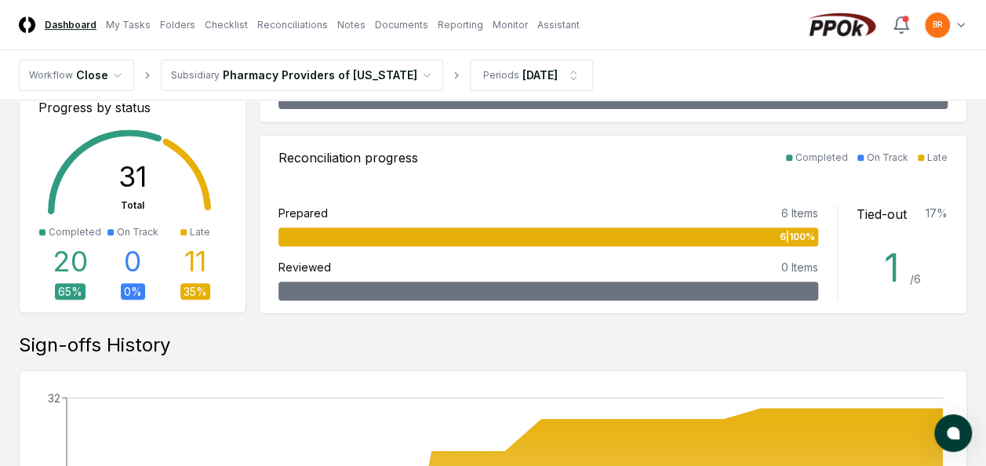
scroll to position [176, 0]
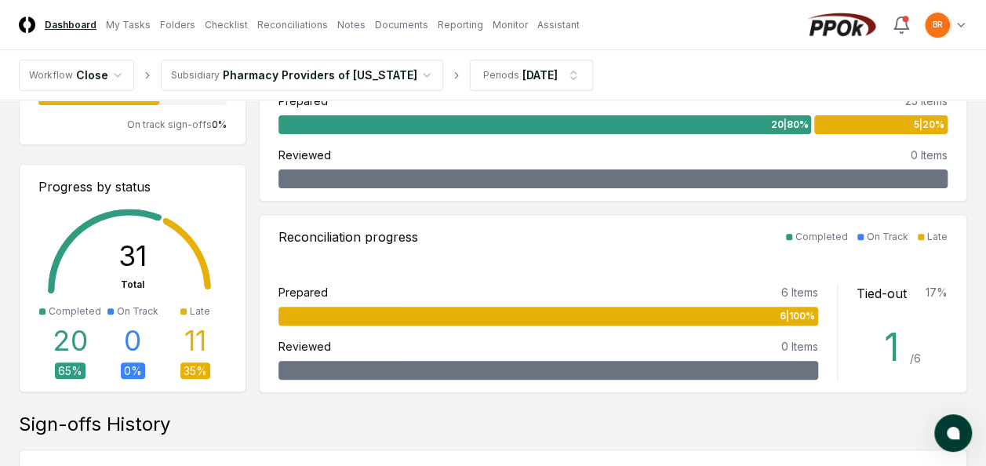
click at [915, 124] on span "5 | 20 %" at bounding box center [928, 125] width 31 height 14
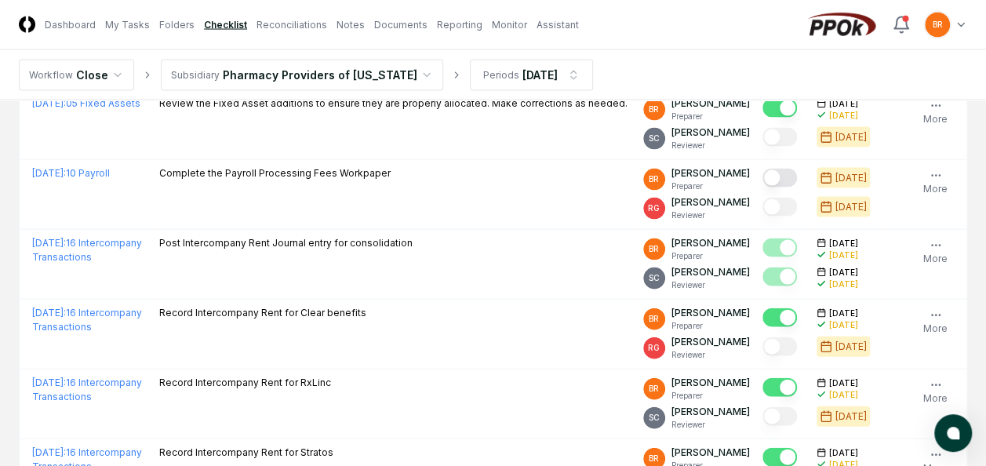
scroll to position [1565, 0]
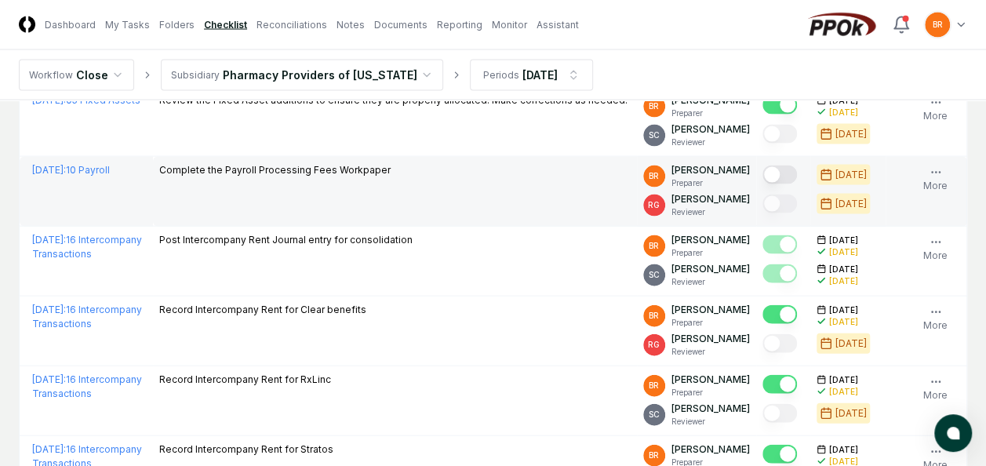
click at [776, 171] on button "Mark complete" at bounding box center [779, 174] width 34 height 19
click at [796, 167] on button "Mark complete" at bounding box center [779, 174] width 34 height 19
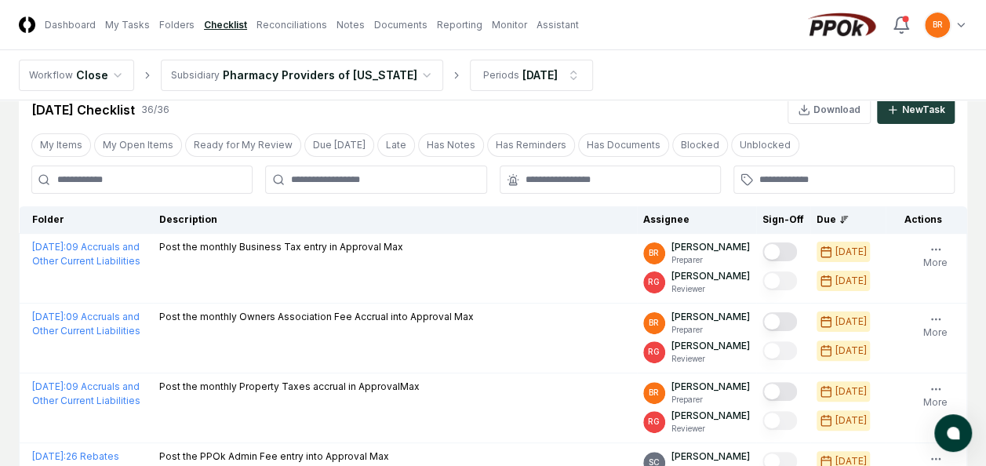
scroll to position [0, 0]
